Goal: Task Accomplishment & Management: Understand process/instructions

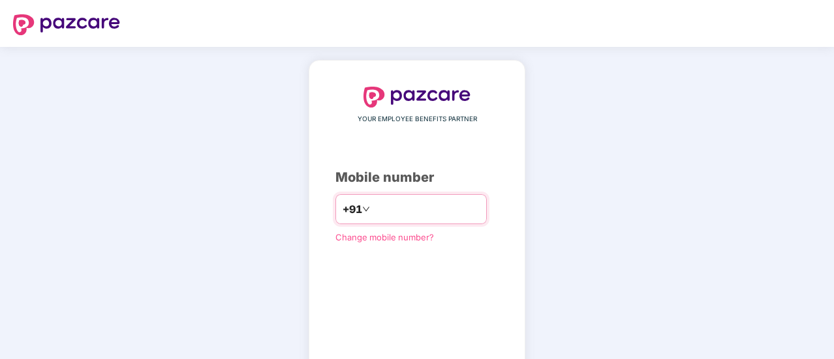
type input "**********"
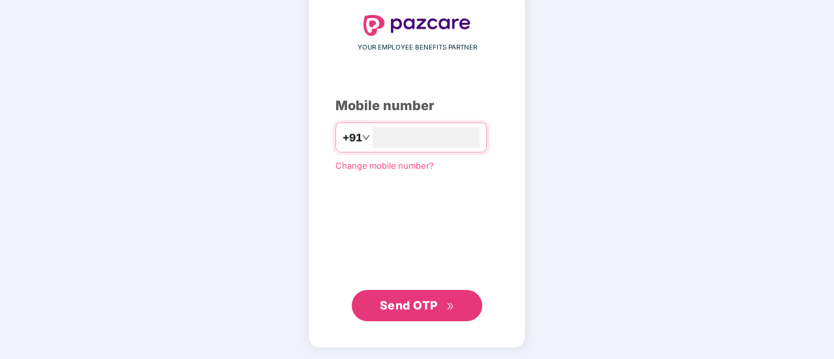
click at [441, 291] on button "Send OTP" at bounding box center [417, 305] width 130 height 31
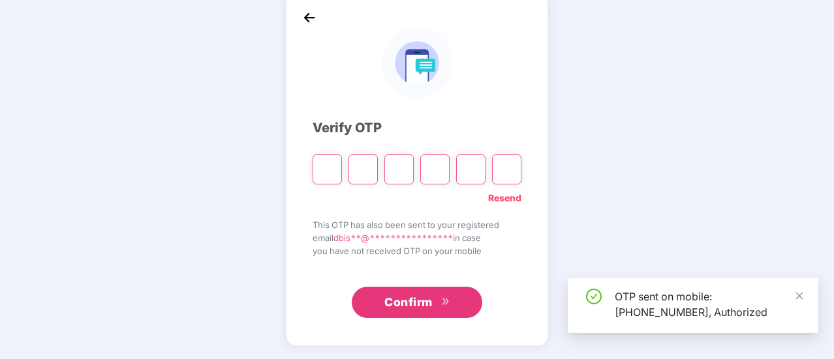
scroll to position [65, 0]
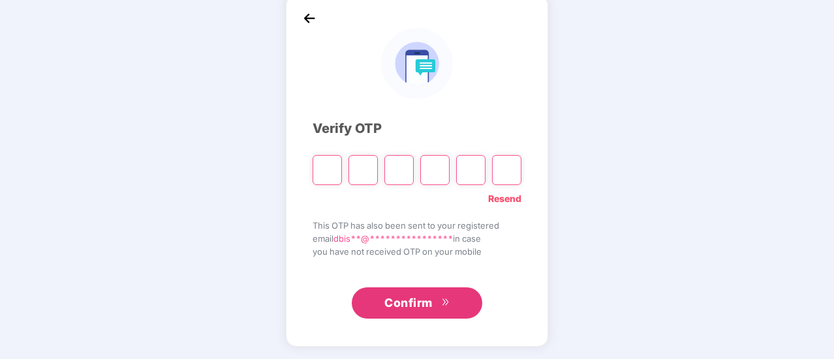
type input "*"
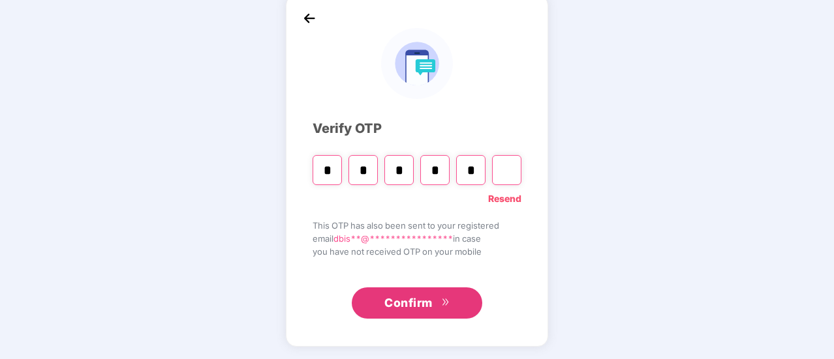
type input "*"
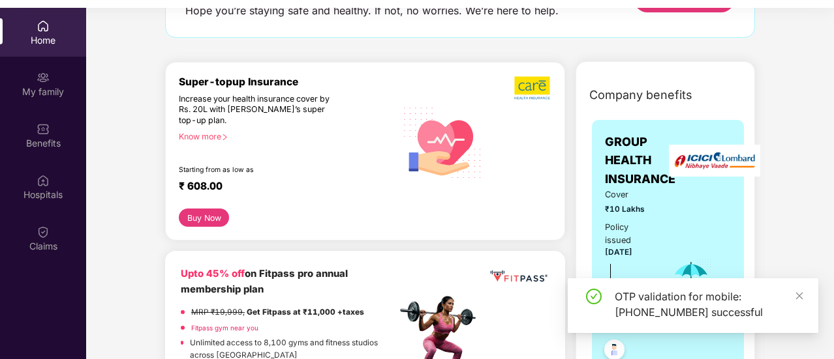
scroll to position [130, 0]
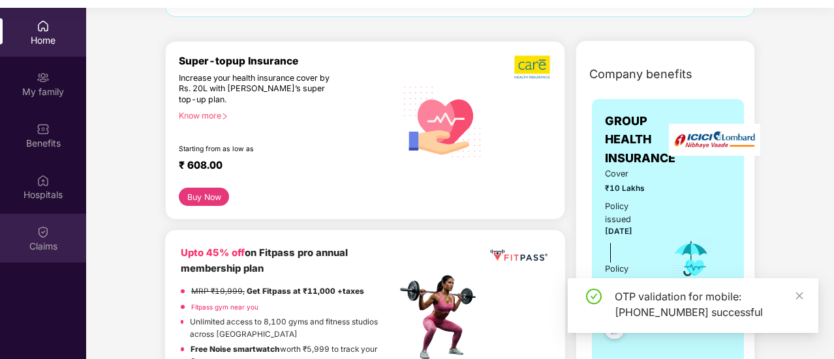
click at [39, 240] on div "Claims" at bounding box center [43, 246] width 86 height 13
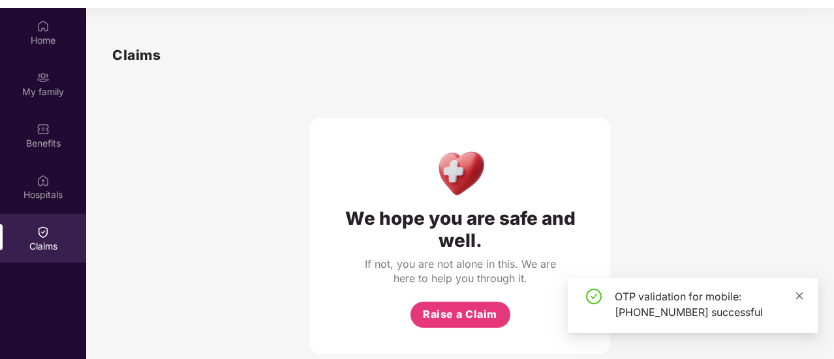
click at [795, 298] on icon "close" at bounding box center [799, 296] width 9 height 9
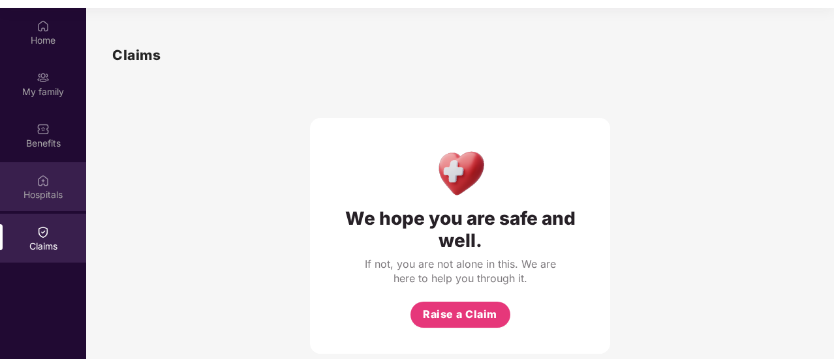
click at [30, 196] on div "Hospitals" at bounding box center [43, 195] width 86 height 13
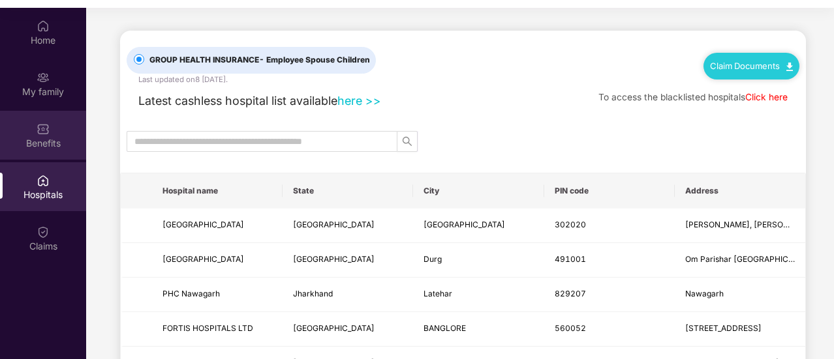
click at [48, 123] on img at bounding box center [43, 129] width 13 height 13
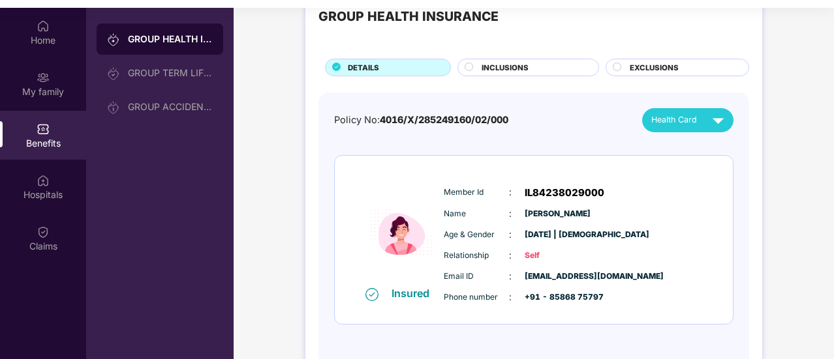
scroll to position [80, 0]
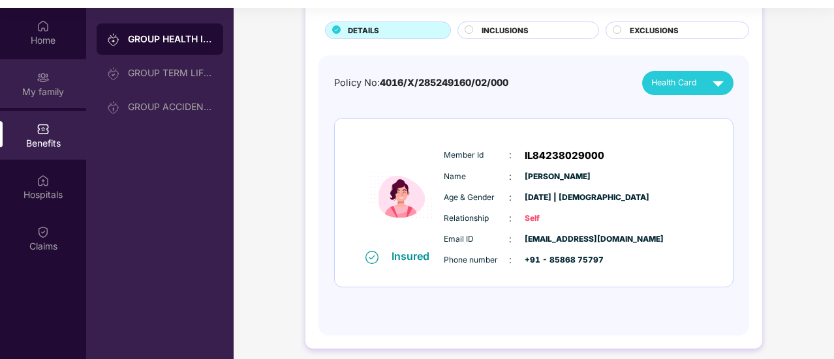
click at [35, 83] on div "My family" at bounding box center [43, 83] width 86 height 49
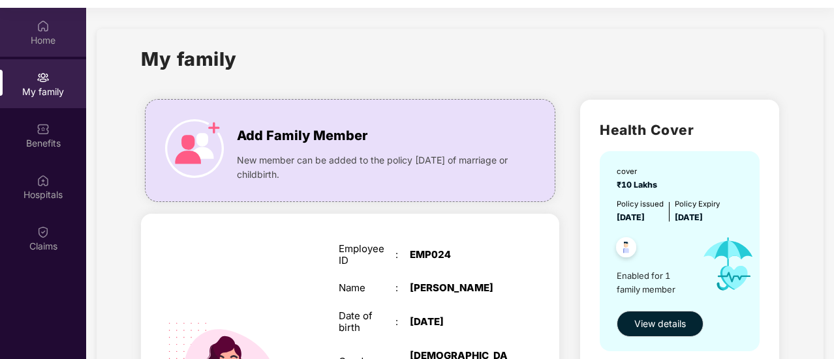
click at [53, 47] on div "Home" at bounding box center [43, 32] width 86 height 49
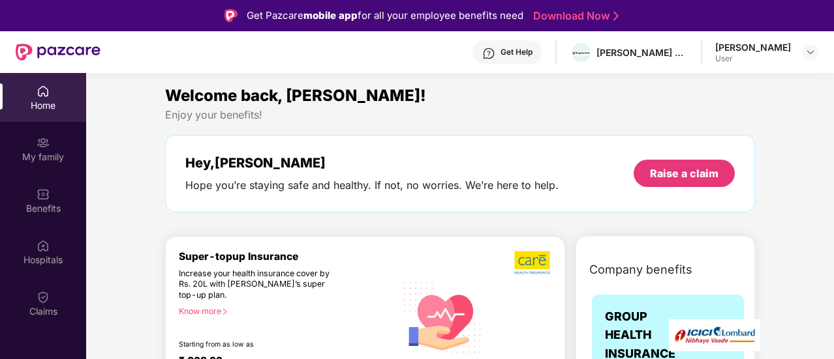
click at [799, 53] on div "[PERSON_NAME] User" at bounding box center [766, 52] width 103 height 23
click at [805, 52] on img at bounding box center [810, 52] width 10 height 10
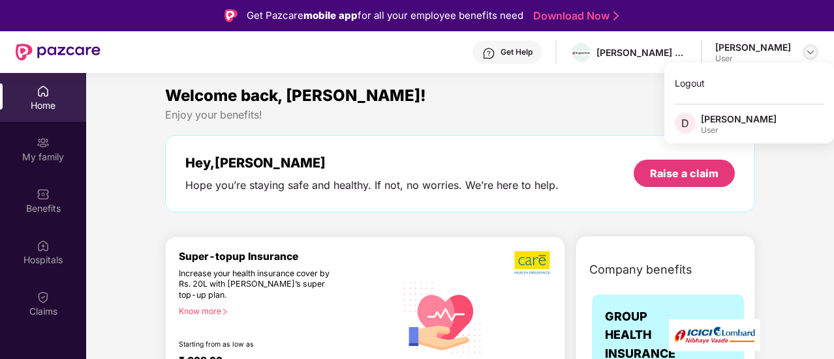
click at [805, 52] on img at bounding box center [810, 52] width 10 height 10
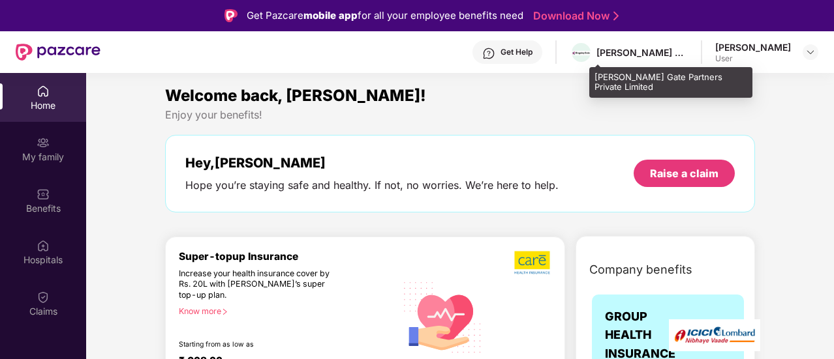
click at [640, 53] on div "[PERSON_NAME] Gate Partners Private Limited" at bounding box center [641, 52] width 91 height 12
click at [590, 53] on img at bounding box center [581, 53] width 19 height 4
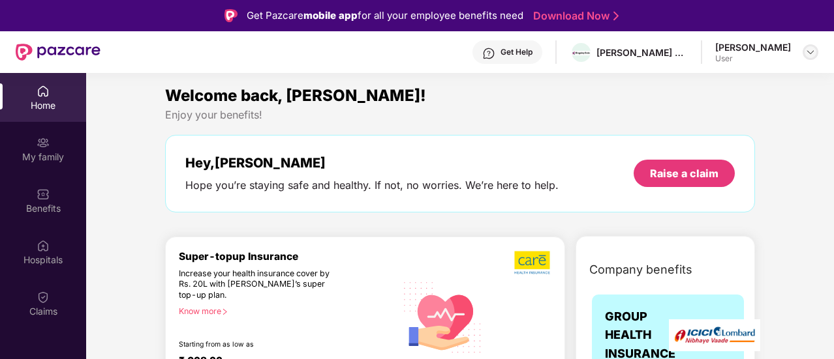
click at [814, 52] on img at bounding box center [810, 52] width 10 height 10
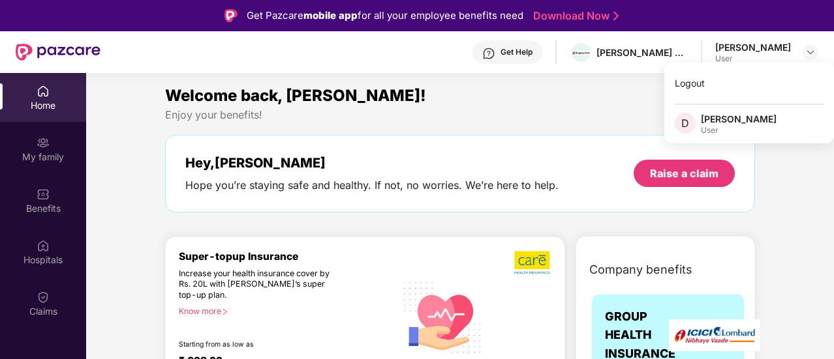
click at [704, 118] on div "[PERSON_NAME]" at bounding box center [739, 119] width 76 height 12
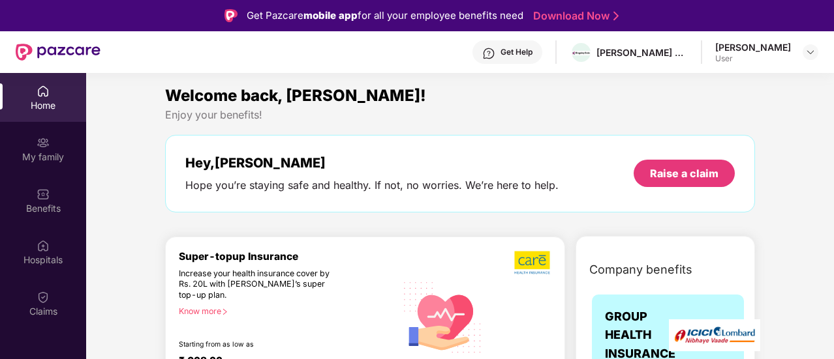
click at [689, 125] on div "Welcome back, [PERSON_NAME]! Enjoy your benefits! Hey, [PERSON_NAME] Hope you’r…" at bounding box center [460, 155] width 600 height 142
click at [320, 159] on div "Hey, [PERSON_NAME]y" at bounding box center [371, 163] width 373 height 16
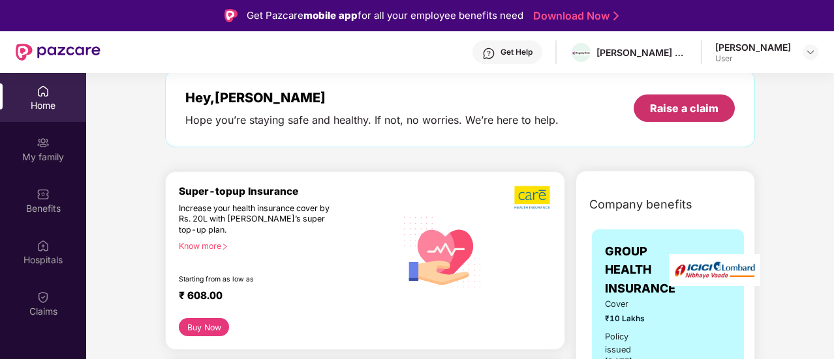
click at [710, 117] on div "Raise a claim" at bounding box center [684, 108] width 101 height 27
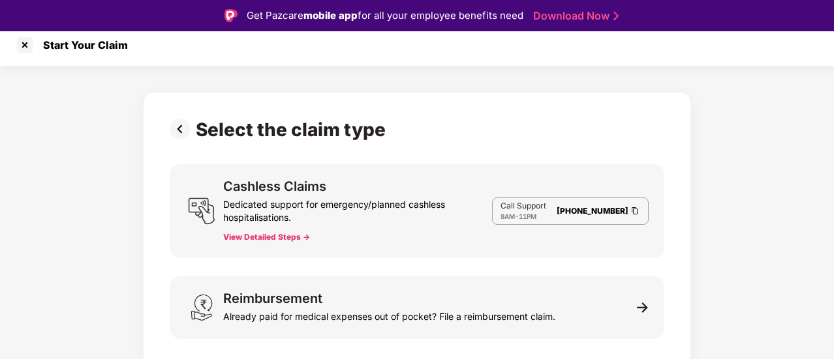
scroll to position [7, 0]
click at [288, 234] on button "View Detailed Steps ->" at bounding box center [266, 238] width 87 height 10
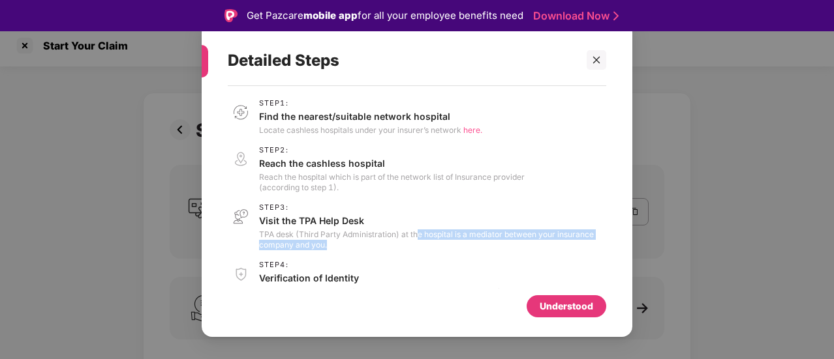
drag, startPoint x: 416, startPoint y: 237, endPoint x: 456, endPoint y: 241, distance: 40.0
click at [456, 241] on p "TPA desk (Third Party Administration) at the hospital is a mediator between you…" at bounding box center [432, 240] width 347 height 21
click at [457, 240] on p "TPA desk (Third Party Administration) at the hospital is a mediator between you…" at bounding box center [432, 240] width 347 height 21
click at [586, 314] on div "Understood" at bounding box center [567, 307] width 80 height 22
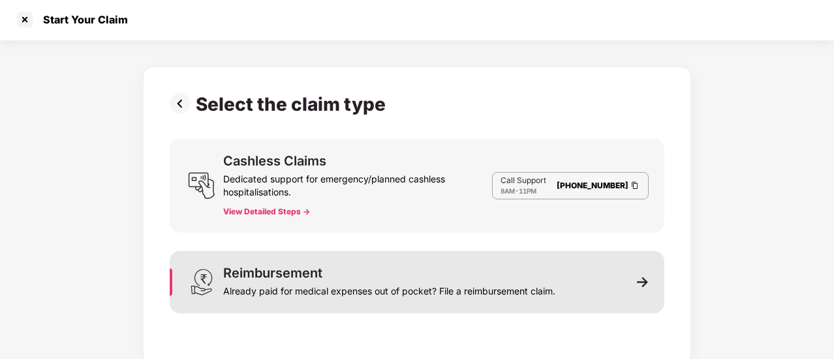
scroll to position [0, 0]
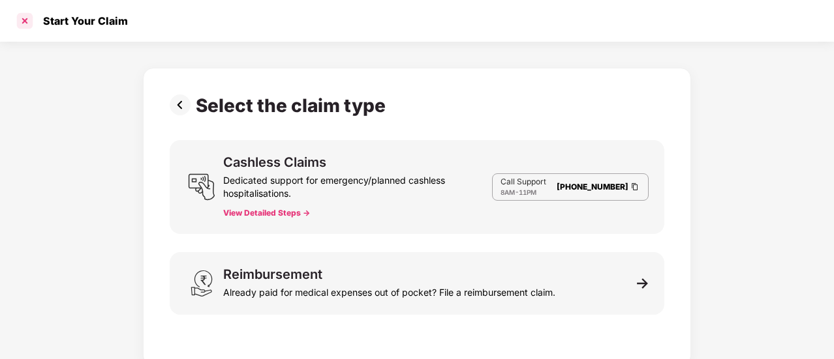
click at [27, 20] on div at bounding box center [24, 20] width 21 height 21
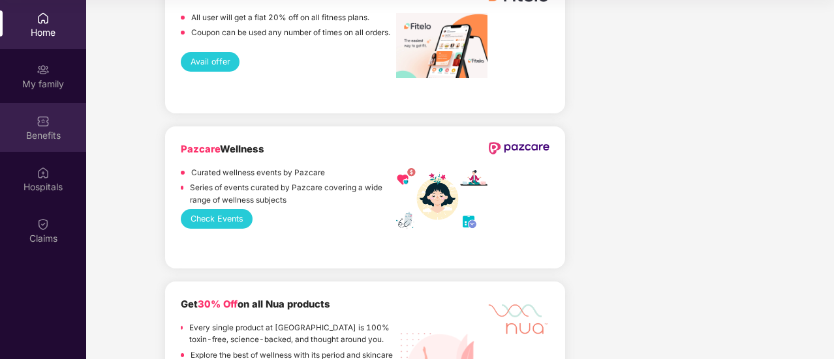
scroll to position [2888, 0]
